Goal: Navigation & Orientation: Find specific page/section

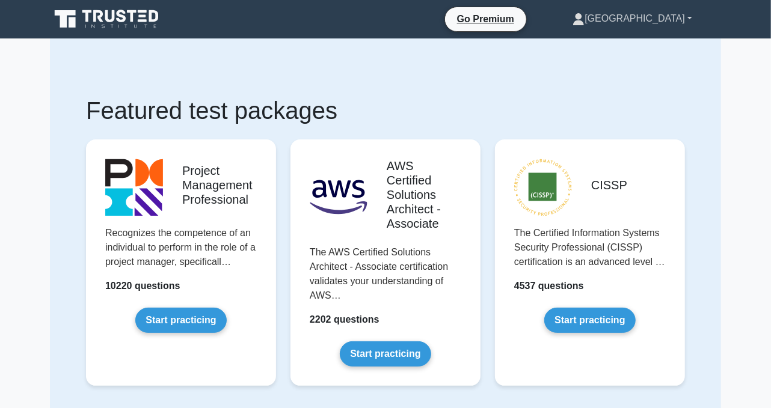
click at [651, 11] on link "[GEOGRAPHIC_DATA]" at bounding box center [632, 19] width 177 height 24
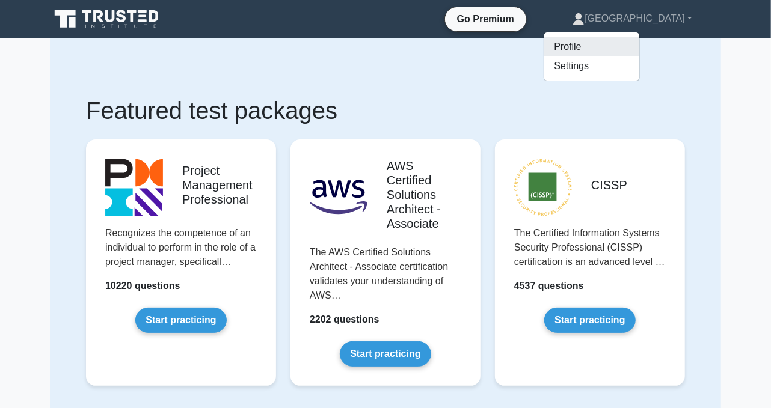
click at [639, 43] on link "Profile" at bounding box center [591, 46] width 95 height 19
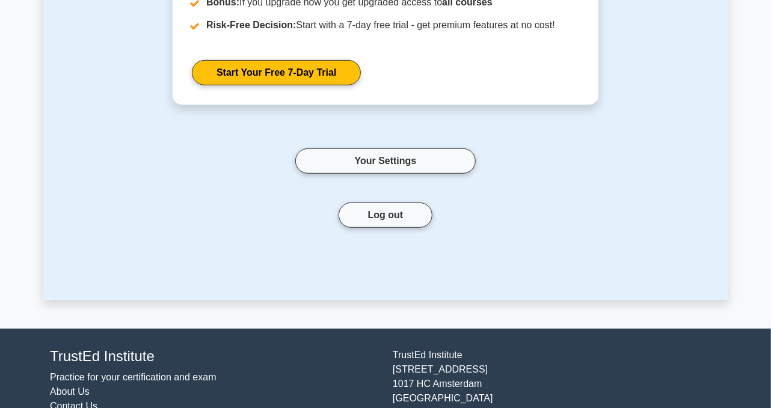
scroll to position [300, 0]
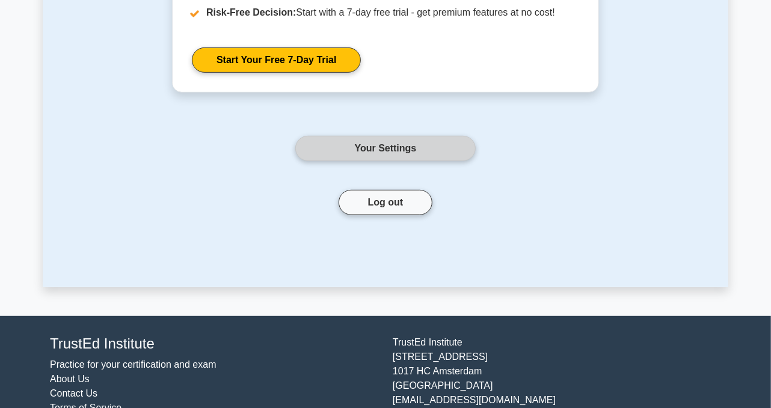
click at [435, 145] on link "Your Settings" at bounding box center [385, 148] width 180 height 25
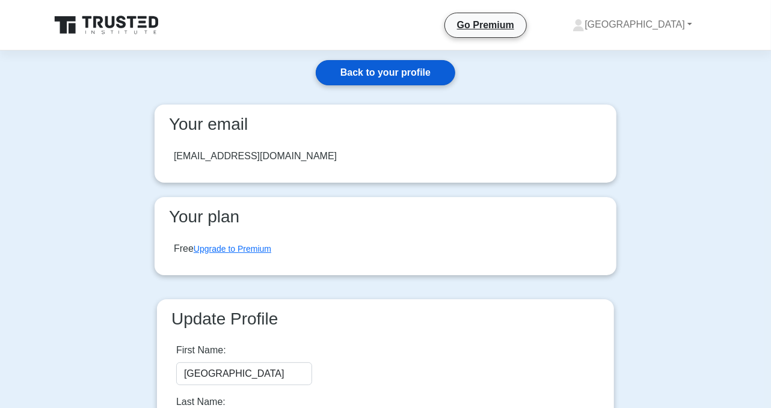
click at [414, 70] on link "Back to your profile" at bounding box center [386, 72] width 140 height 25
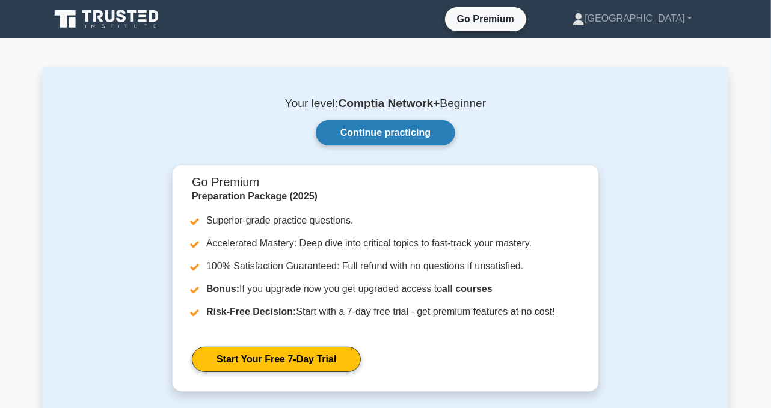
click at [385, 123] on link "Continue practicing" at bounding box center [386, 132] width 140 height 25
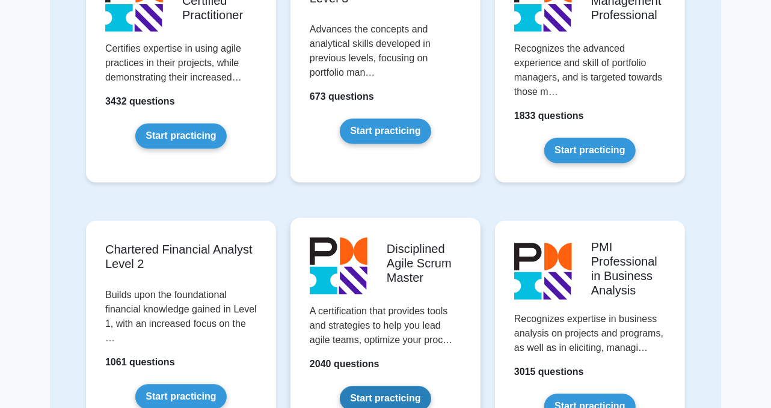
scroll to position [1262, 0]
